Goal: Transaction & Acquisition: Download file/media

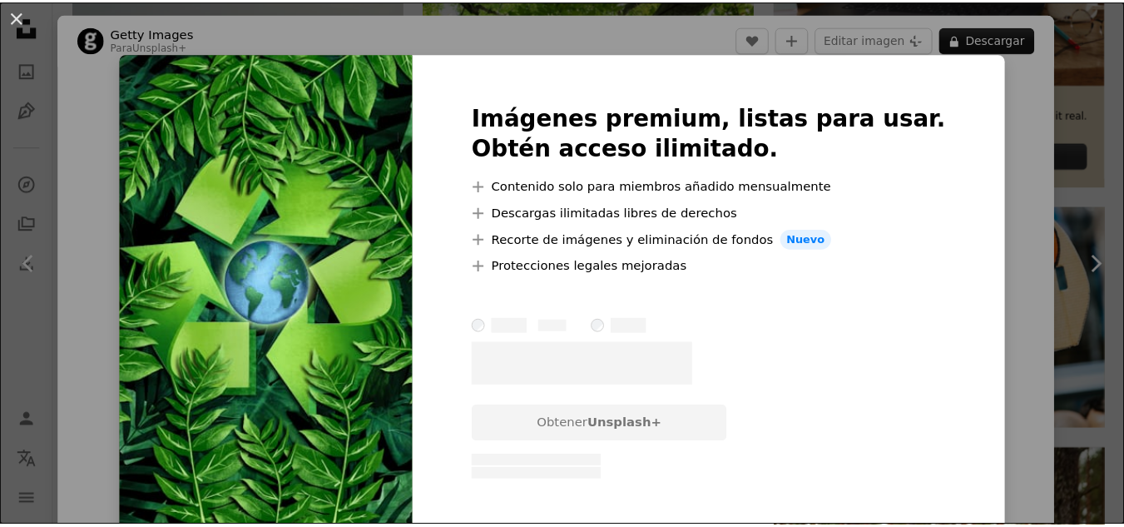
scroll to position [666, 0]
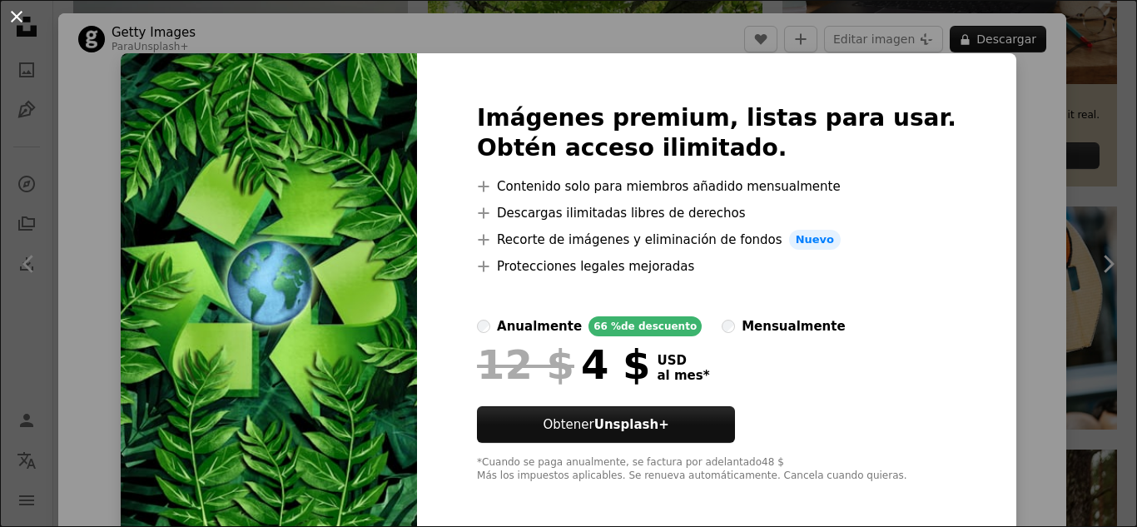
click at [16, 19] on button "An X shape" at bounding box center [17, 17] width 20 height 20
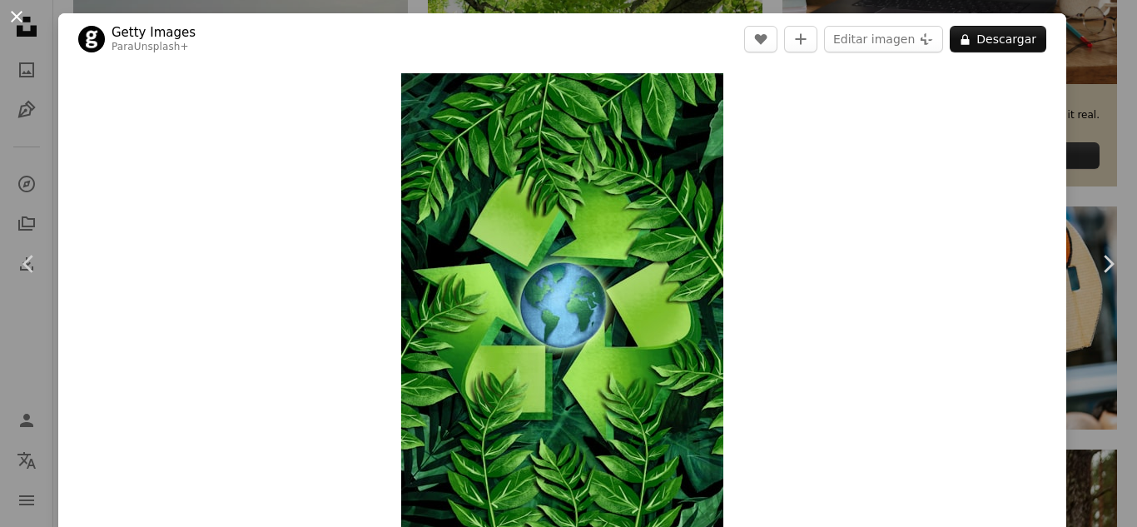
click at [13, 12] on button "An X shape" at bounding box center [17, 17] width 20 height 20
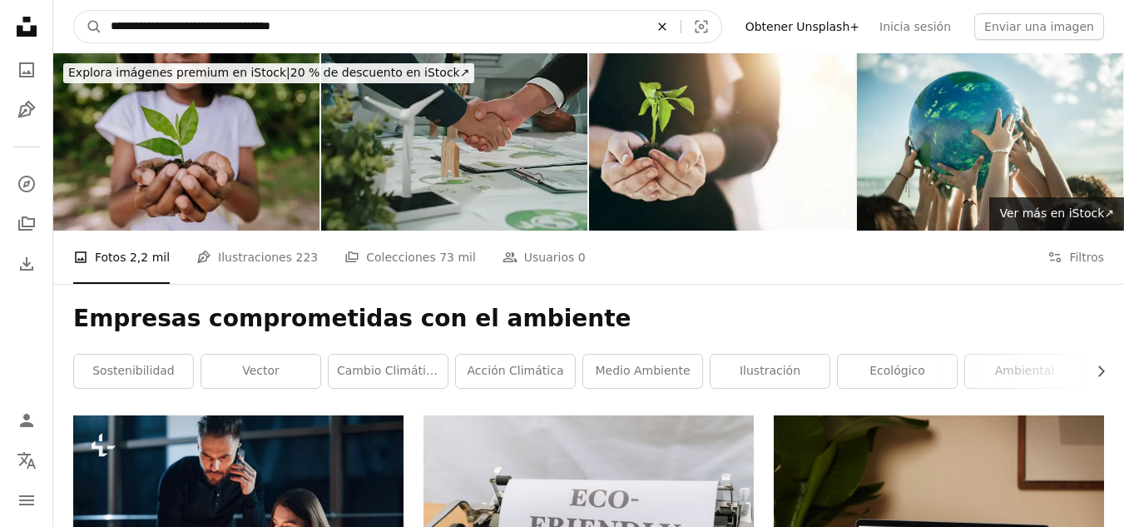
click at [681, 26] on icon "An X shape" at bounding box center [662, 26] width 37 height 13
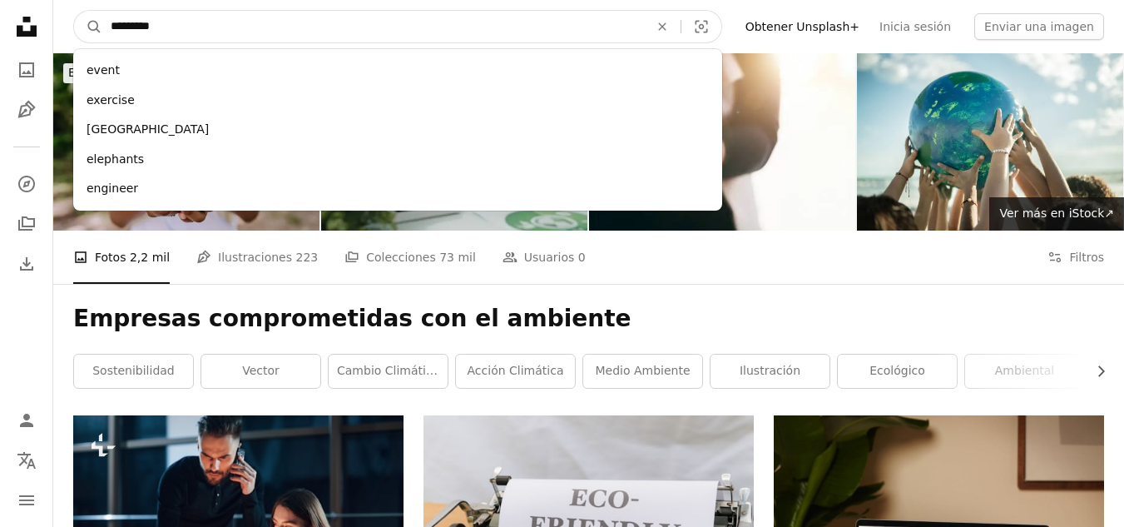
type input "*********"
click at [74, 11] on button "A magnifying glass" at bounding box center [88, 27] width 28 height 32
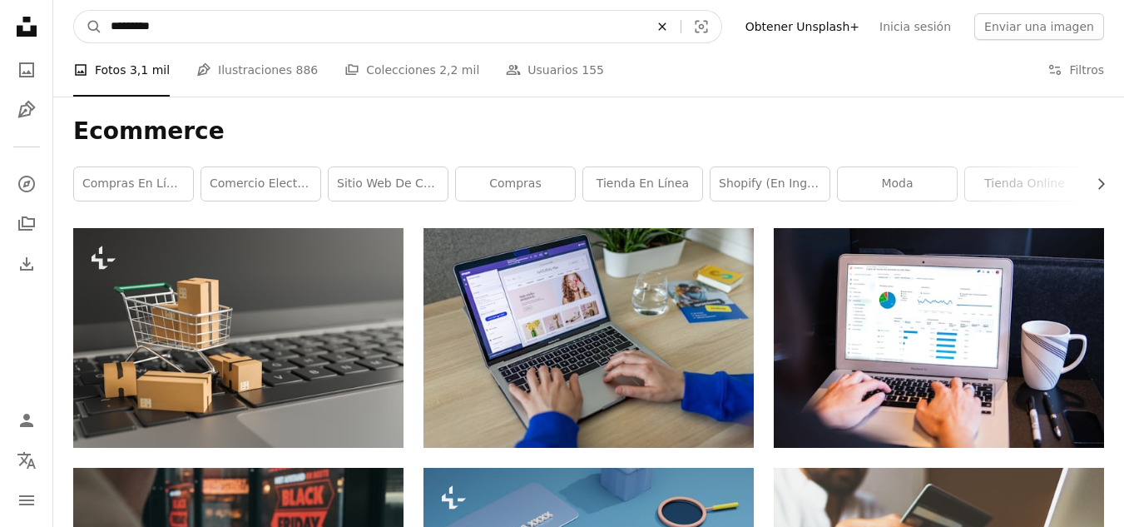
click at [681, 27] on icon "An X shape" at bounding box center [662, 26] width 37 height 13
type input "**********"
click at [74, 11] on button "A magnifying glass" at bounding box center [88, 27] width 28 height 32
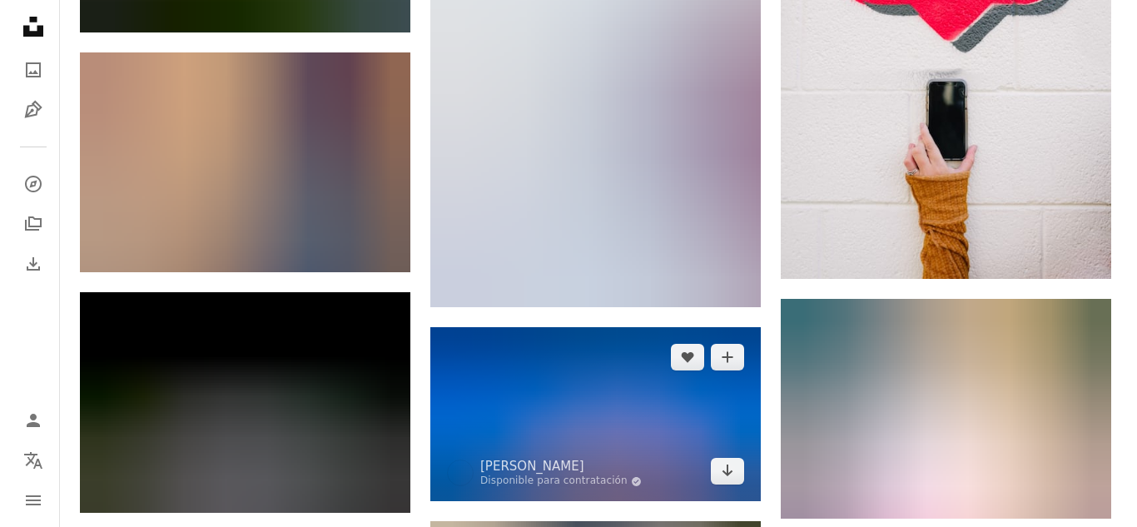
scroll to position [1082, 0]
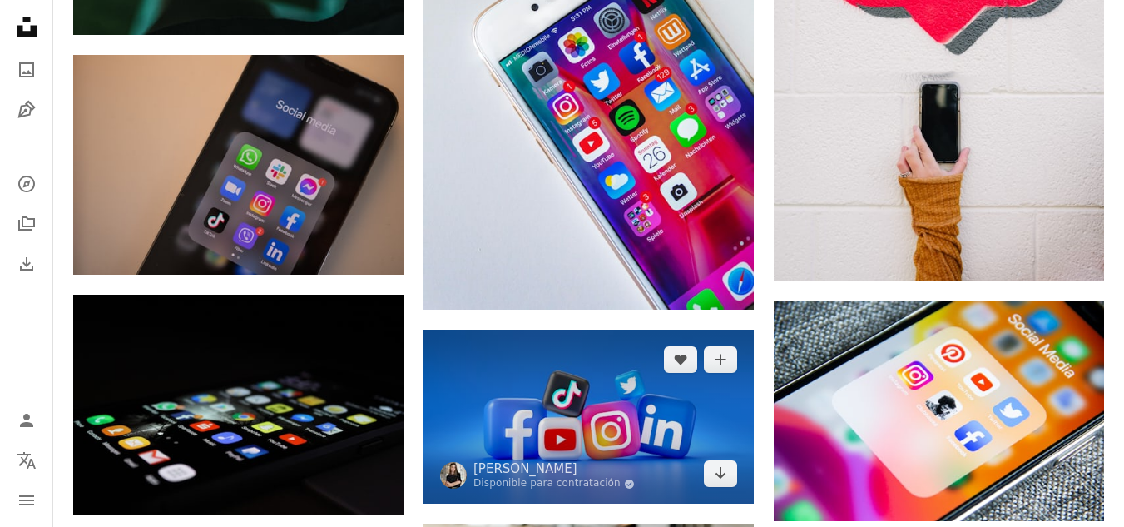
click at [577, 330] on img at bounding box center [589, 417] width 330 height 175
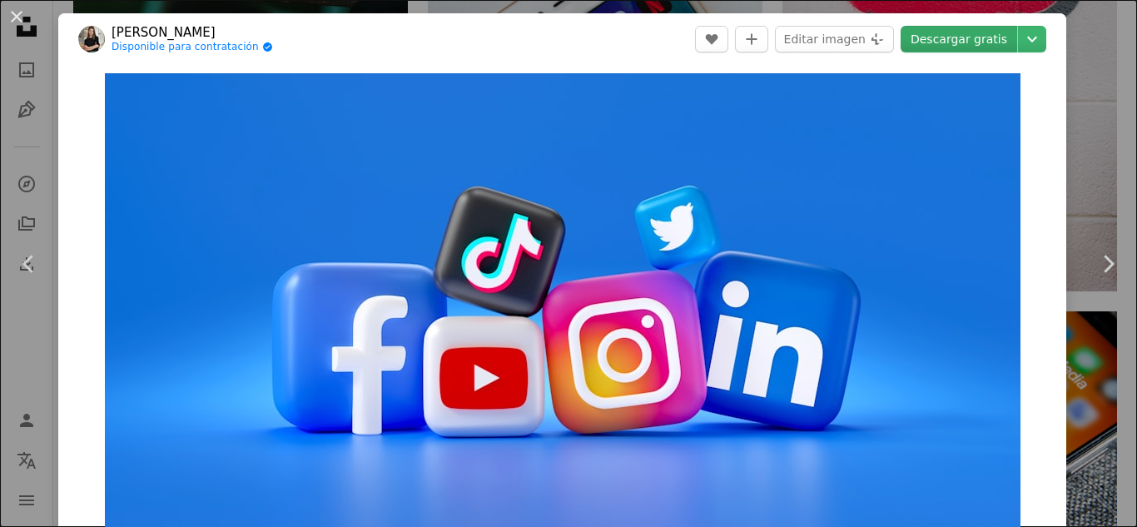
click at [954, 41] on link "Descargar gratis" at bounding box center [958, 39] width 117 height 27
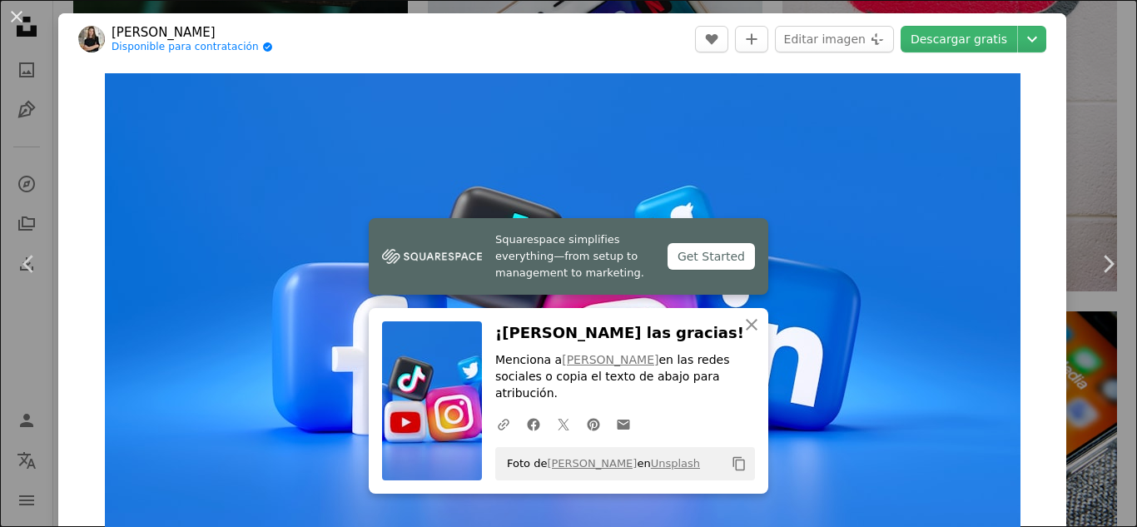
click at [737, 467] on icon "Copiar al portapapeles" at bounding box center [739, 464] width 12 height 14
